Goal: Navigation & Orientation: Find specific page/section

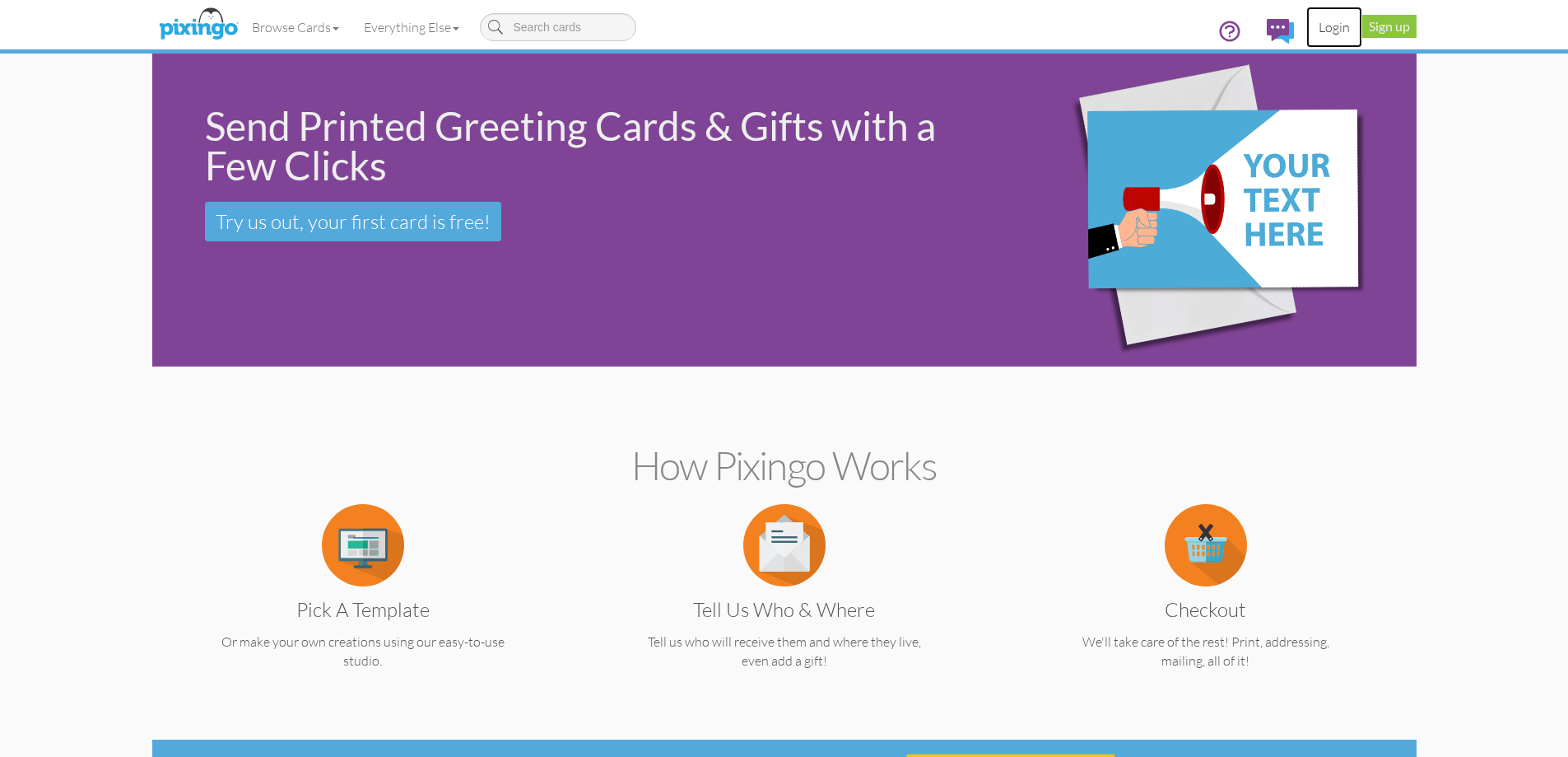
click at [1331, 31] on link "Login" at bounding box center [1334, 27] width 56 height 41
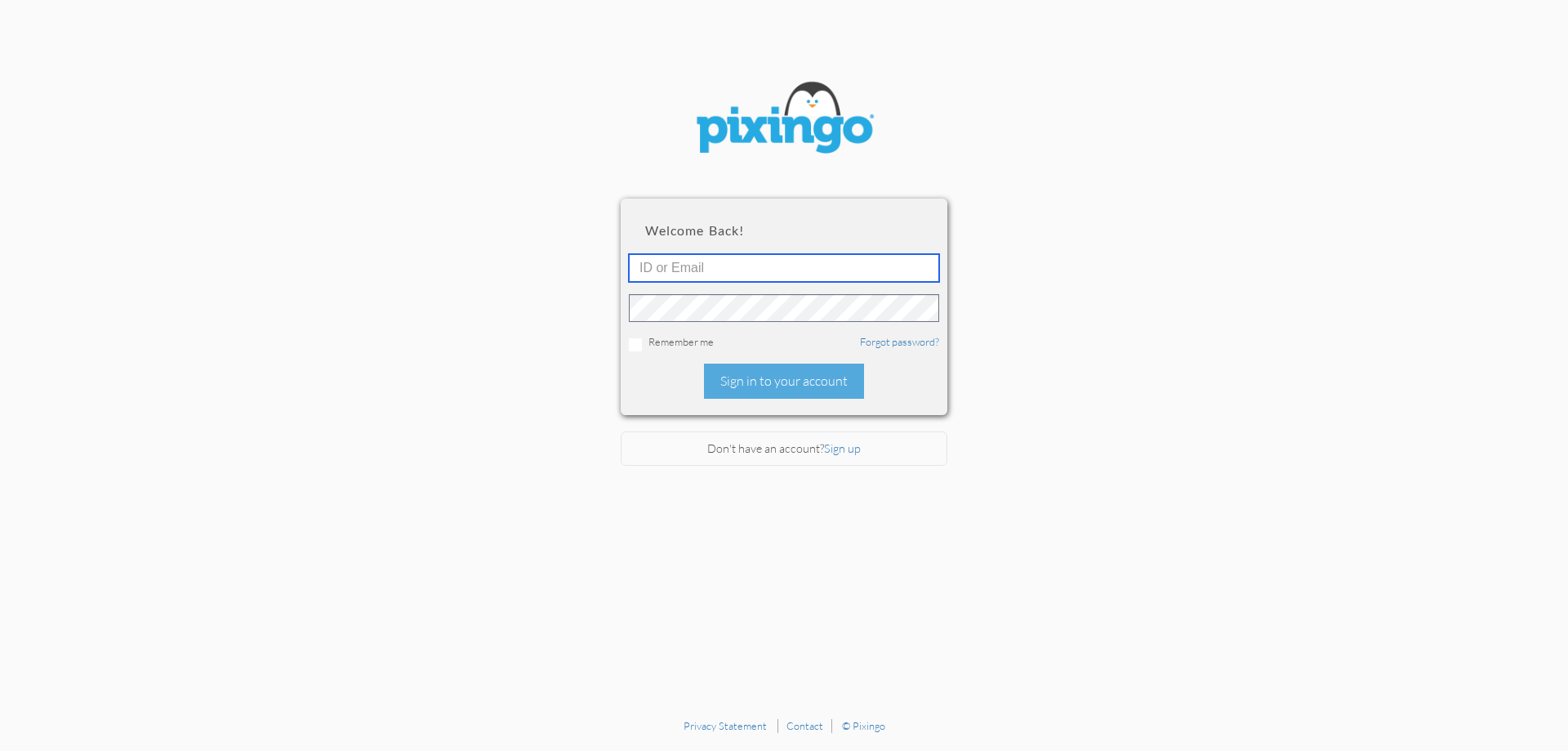
type input "[EMAIL_ADDRESS][DOMAIN_NAME]"
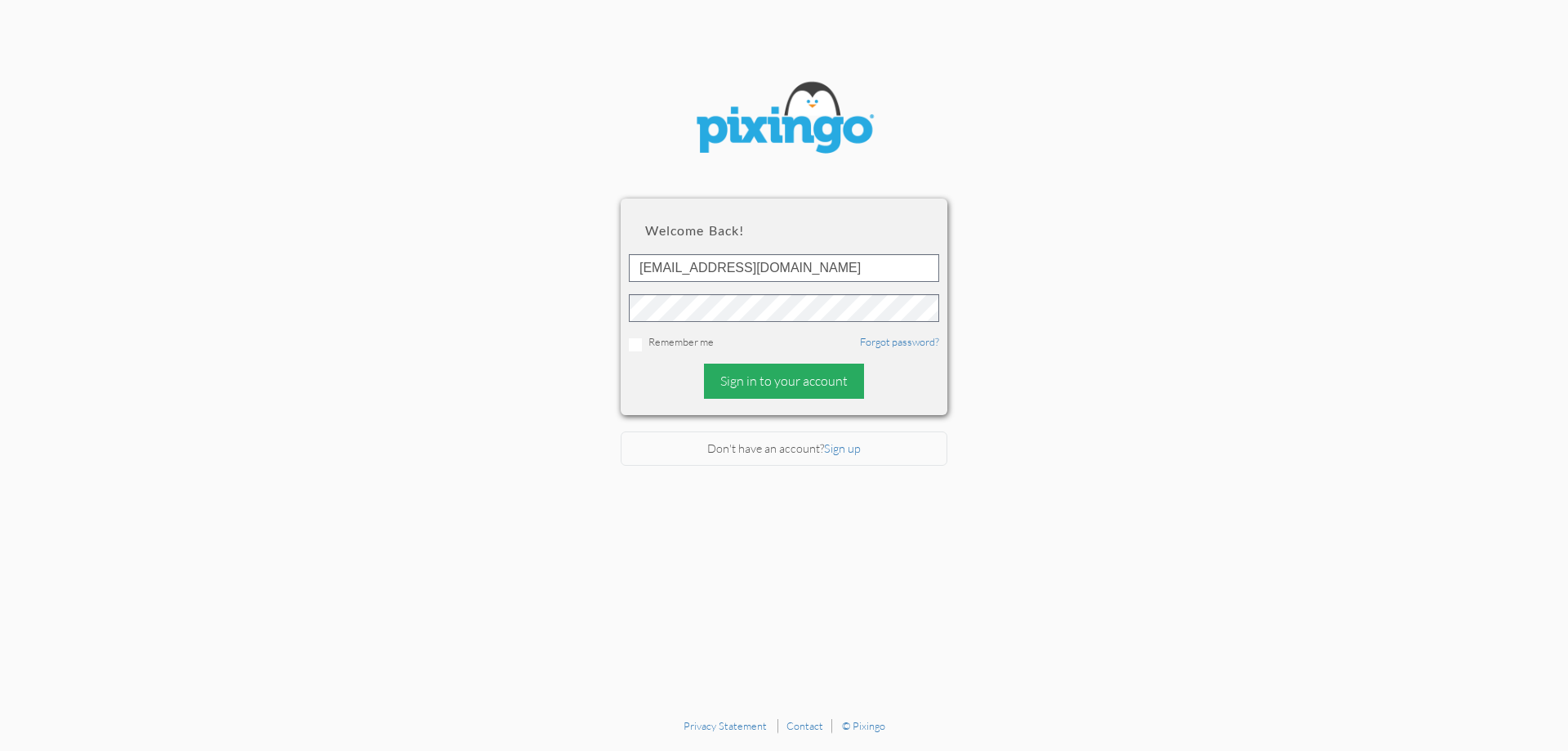
click at [759, 397] on div "Sign in to your account" at bounding box center [784, 381] width 160 height 35
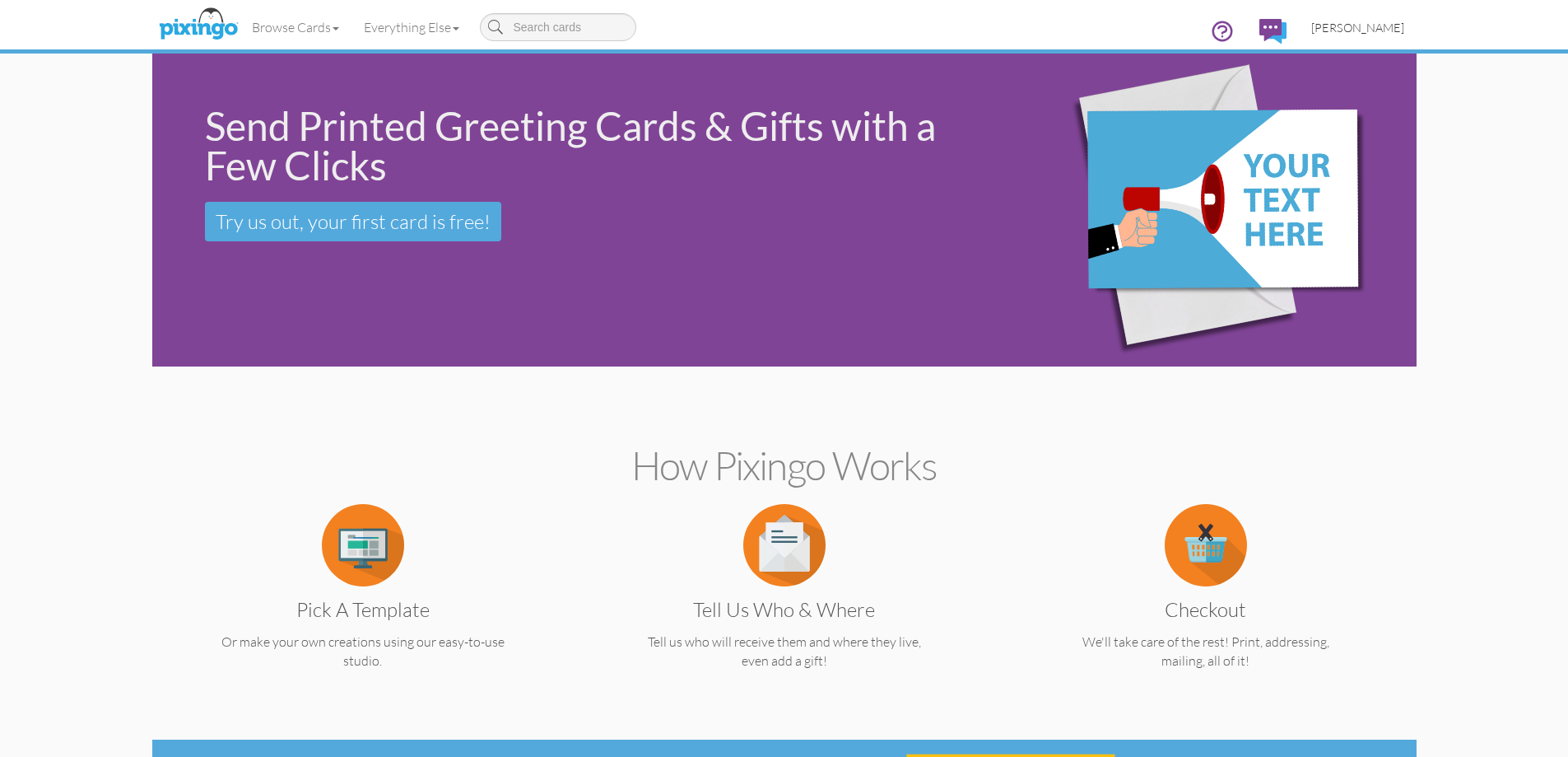
click at [1329, 24] on span "[PERSON_NAME]" at bounding box center [1357, 28] width 93 height 14
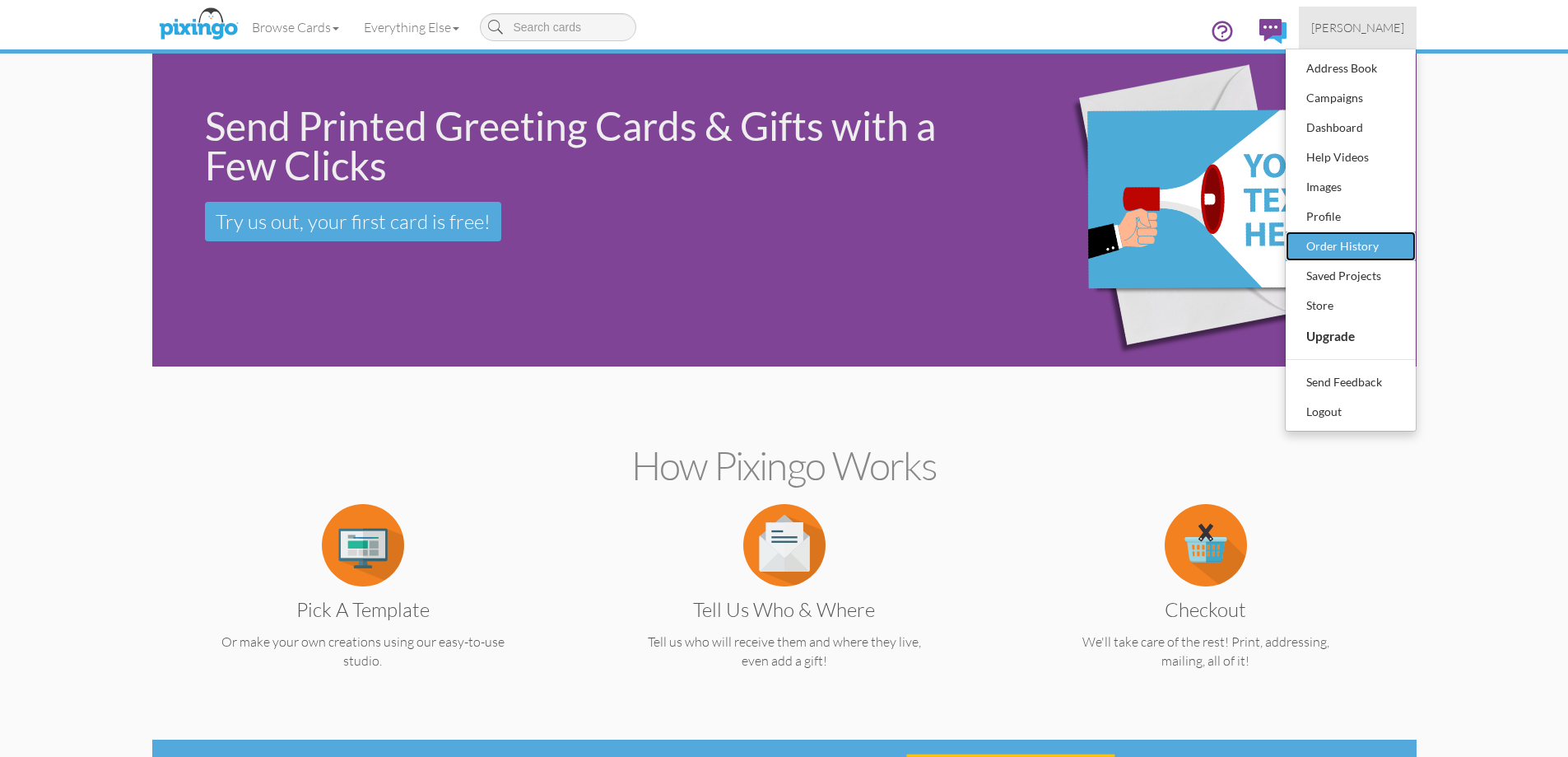
click at [1321, 251] on div "Order History" at bounding box center [1350, 246] width 97 height 24
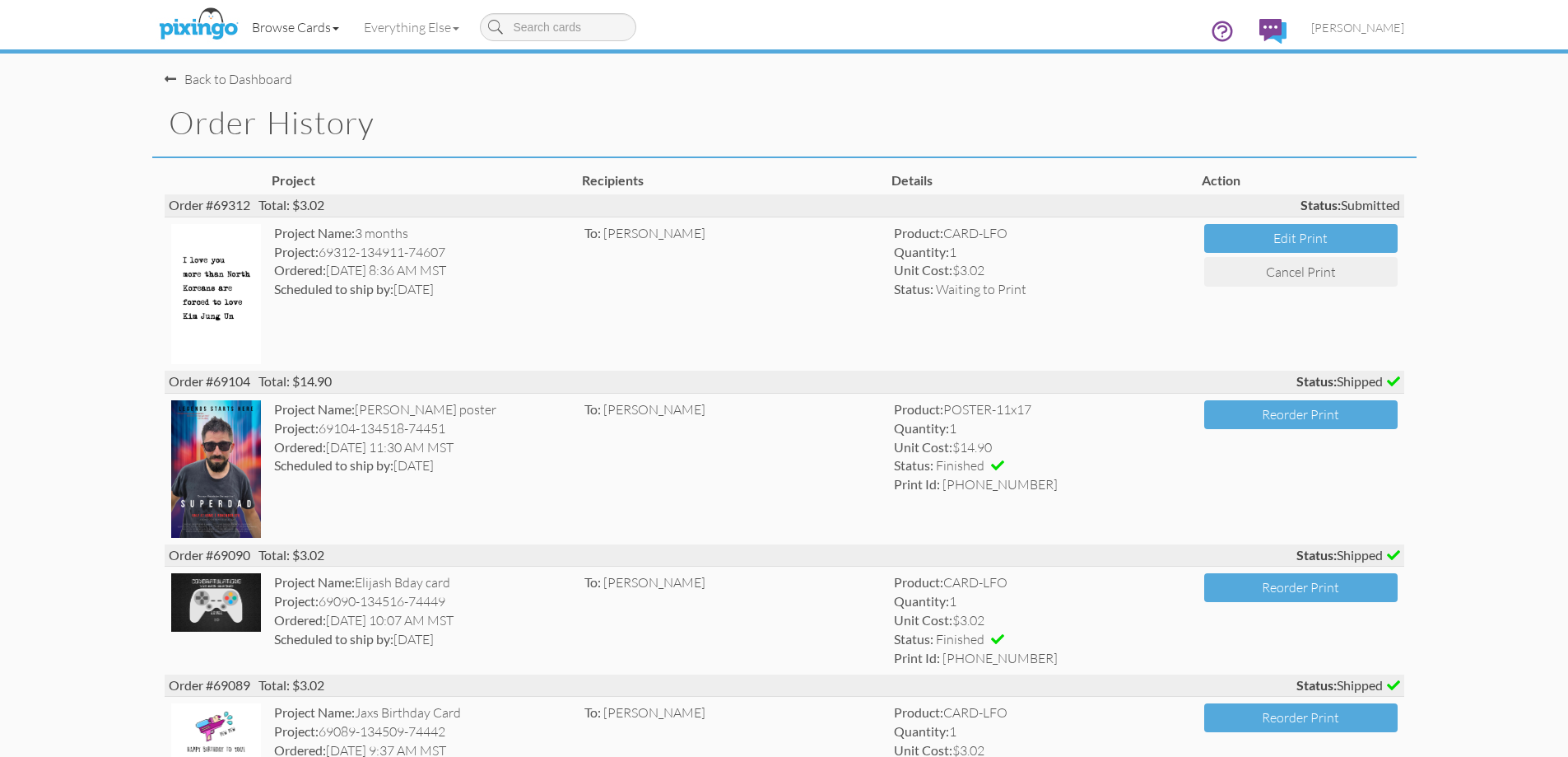
click at [317, 28] on link "Browse Cards" at bounding box center [295, 27] width 112 height 41
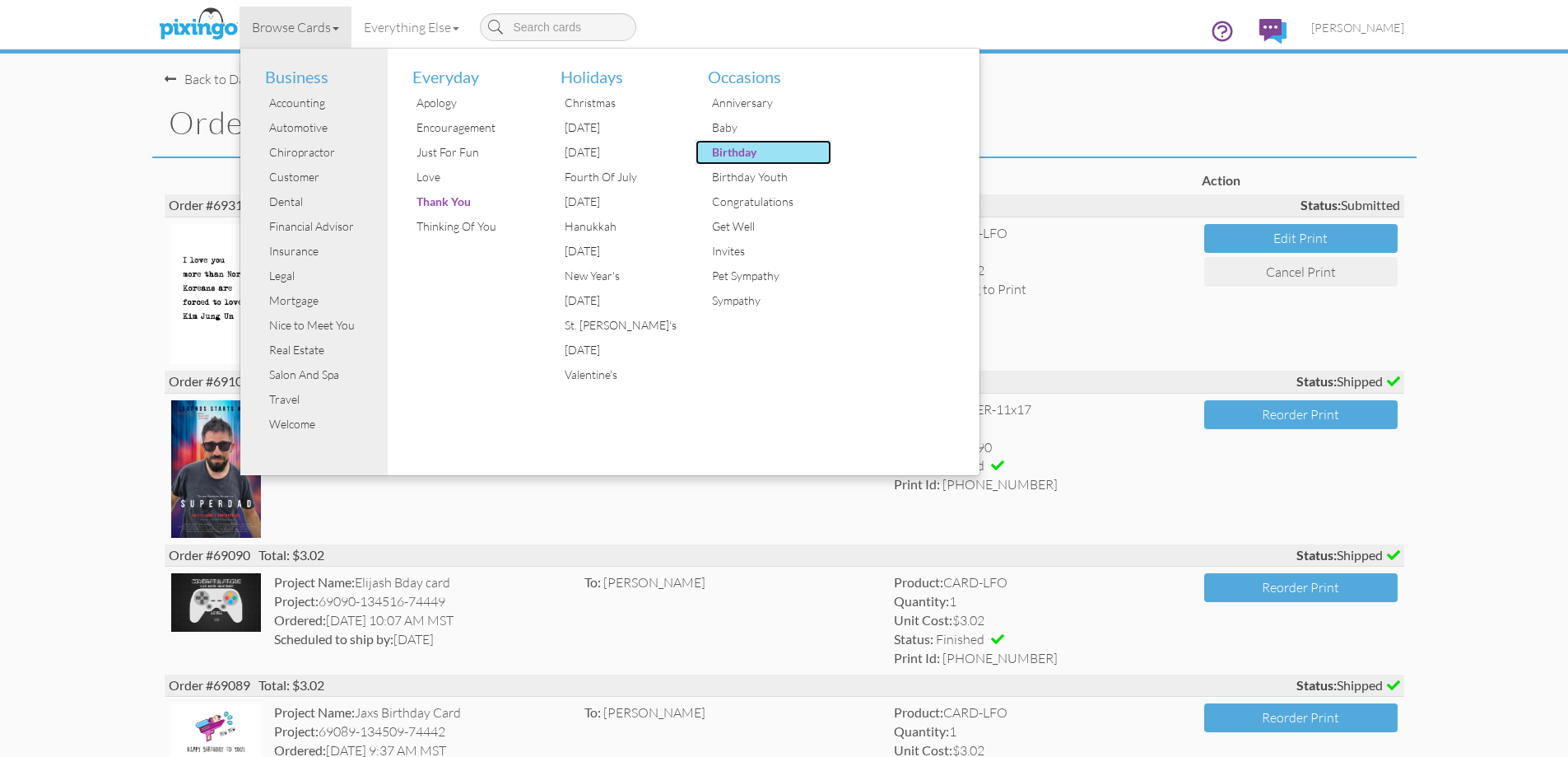
click at [741, 146] on div "Birthday" at bounding box center [770, 152] width 123 height 24
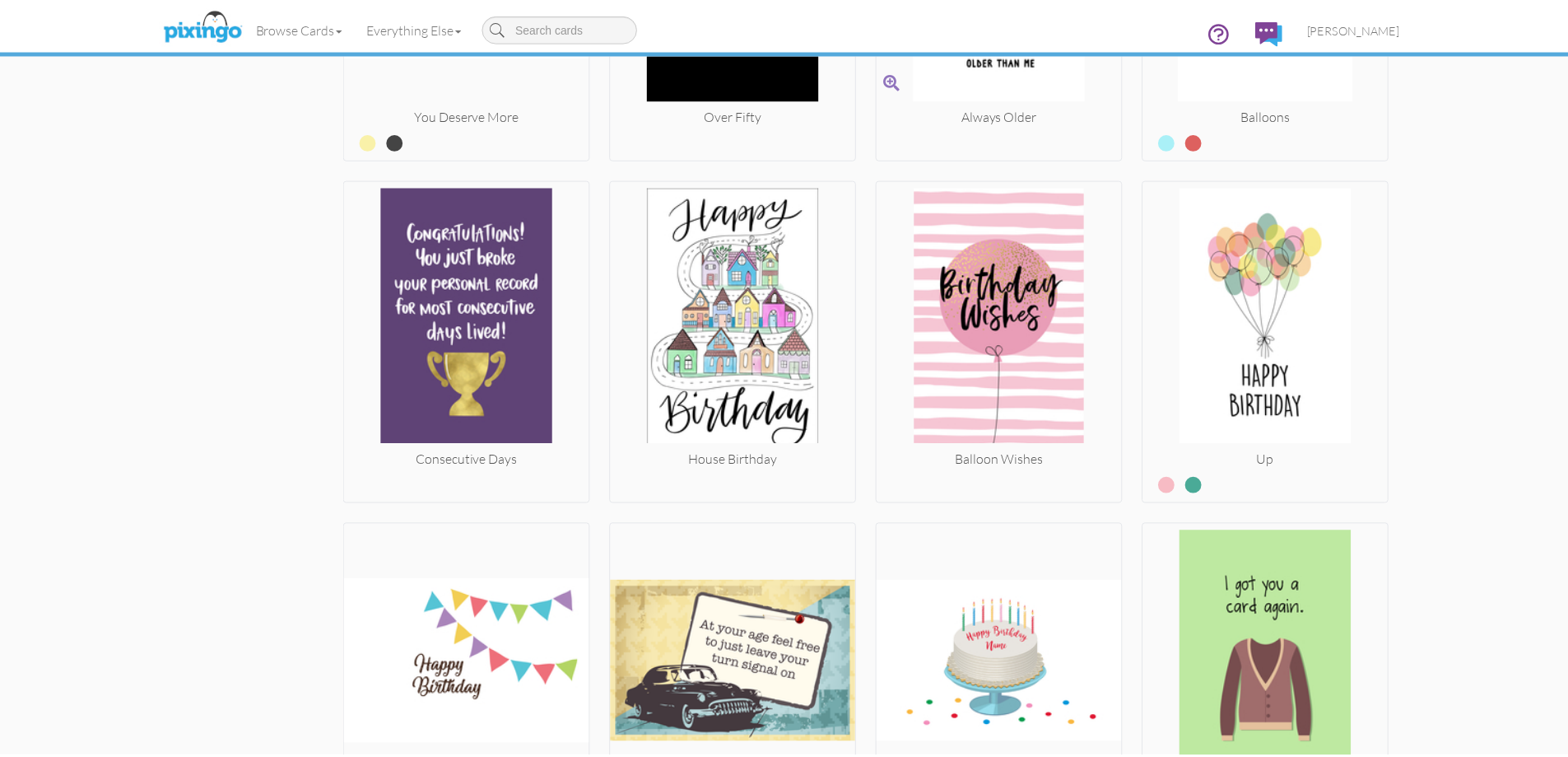
scroll to position [7185, 0]
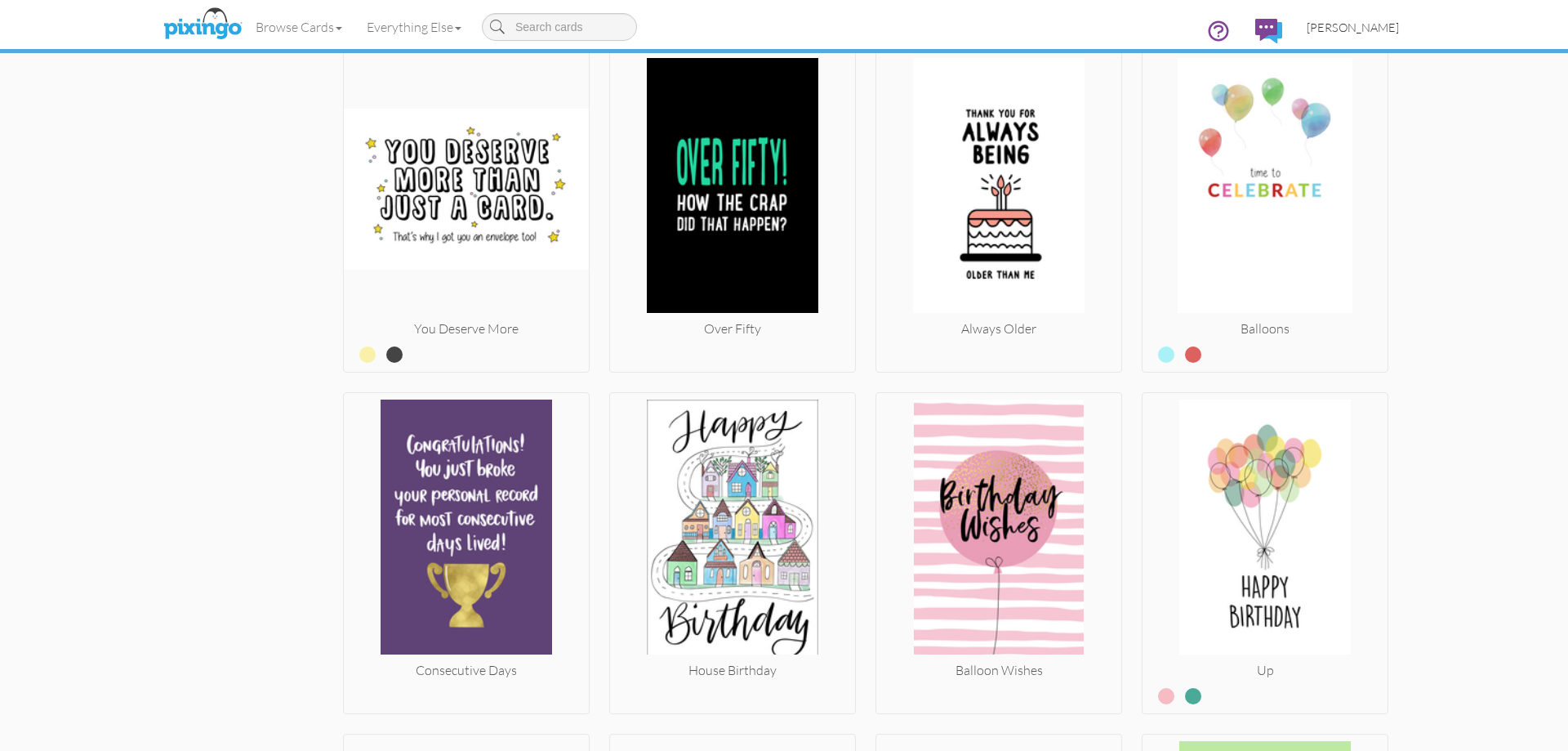
click at [1390, 28] on span "[PERSON_NAME]" at bounding box center [1352, 28] width 92 height 14
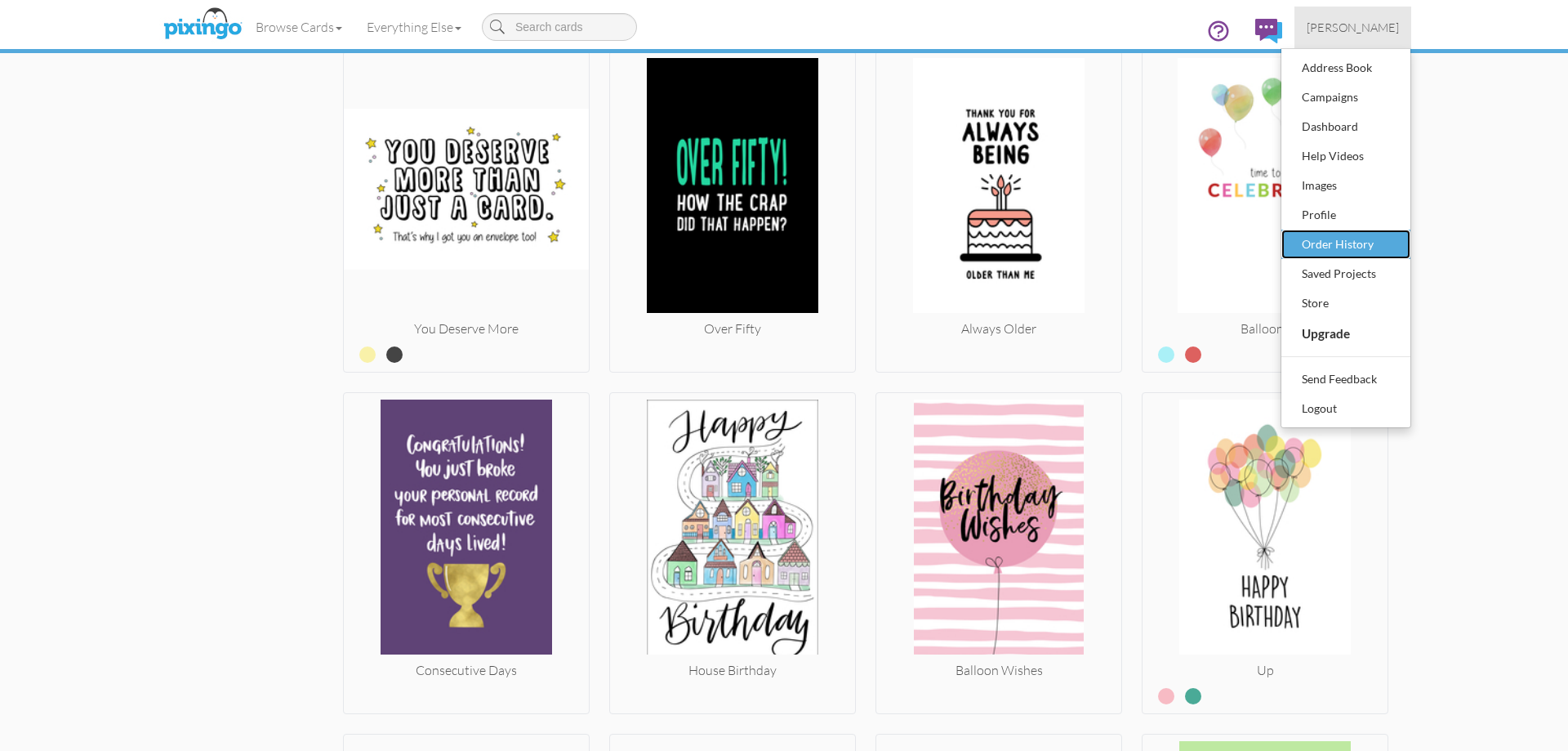
click at [1319, 243] on div "Order History" at bounding box center [1346, 244] width 96 height 24
